Goal: Find specific page/section: Find specific page/section

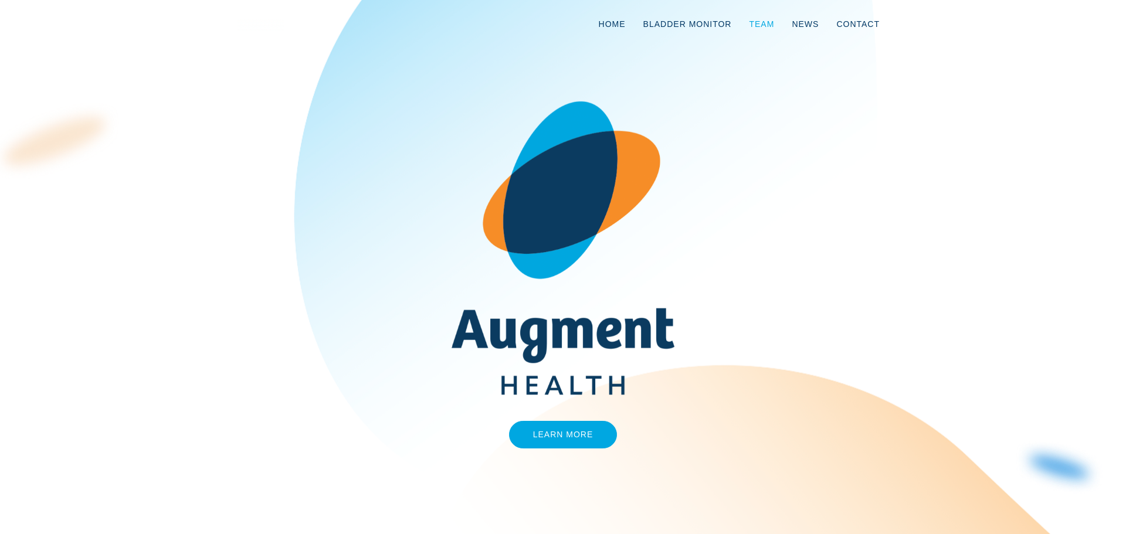
click at [767, 19] on link "Team" at bounding box center [761, 24] width 43 height 39
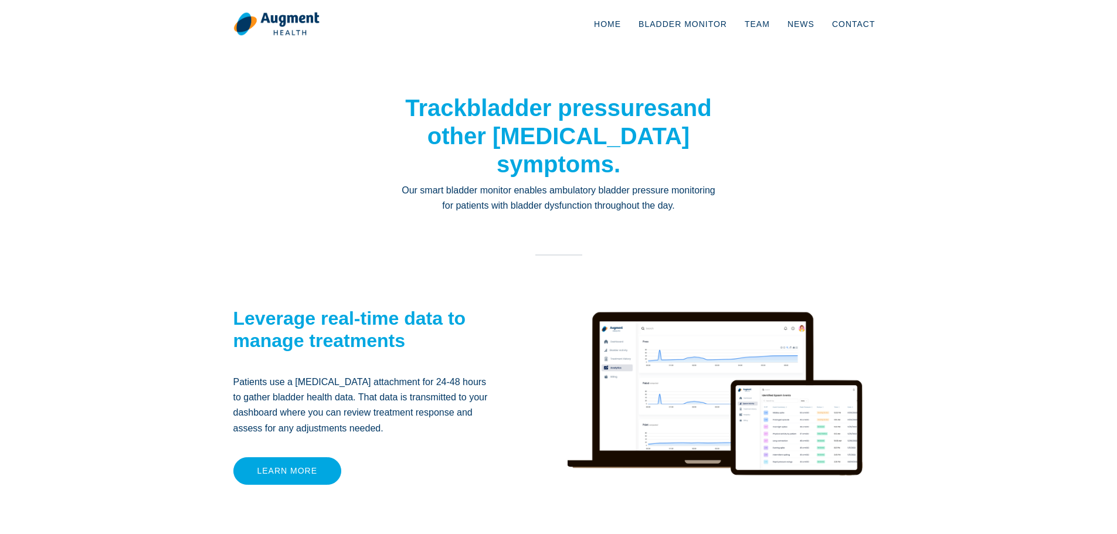
click at [974, 411] on section "Track bladder pressures and other [MEDICAL_DATA] symptoms. Our smart bladder mo…" at bounding box center [558, 319] width 1117 height 533
